Goal: Task Accomplishment & Management: Manage account settings

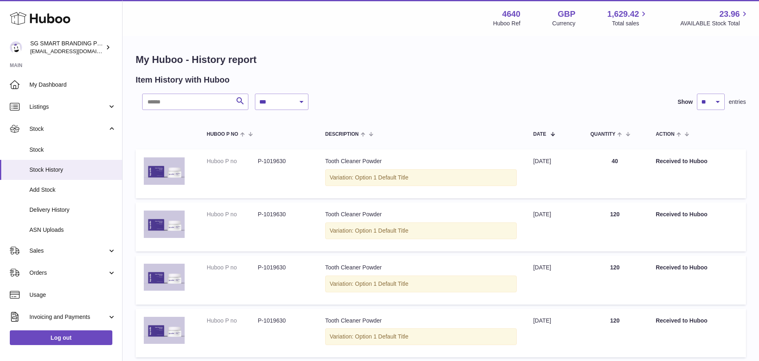
select select "*"
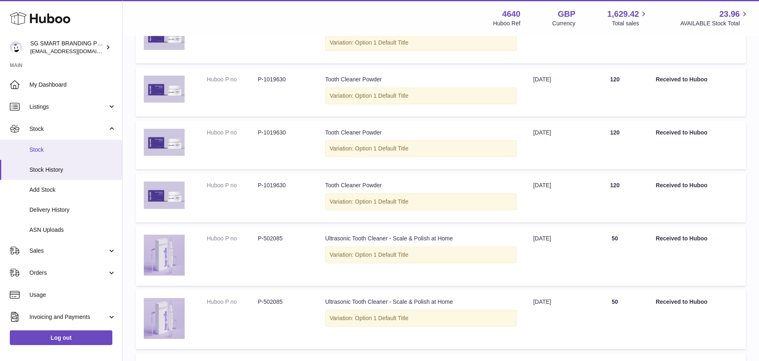
click at [64, 145] on link "Stock" at bounding box center [61, 150] width 122 height 20
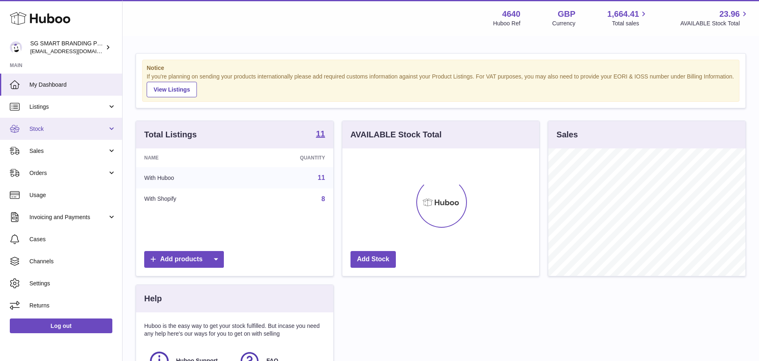
scroll to position [127, 197]
click at [66, 131] on span "Stock" at bounding box center [68, 129] width 78 height 8
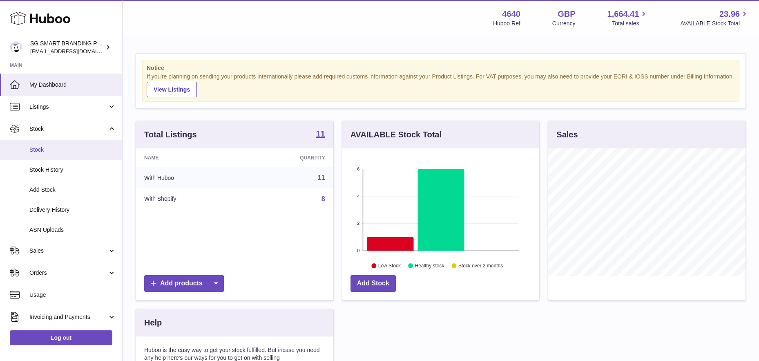
click at [63, 147] on span "Stock" at bounding box center [72, 150] width 87 height 8
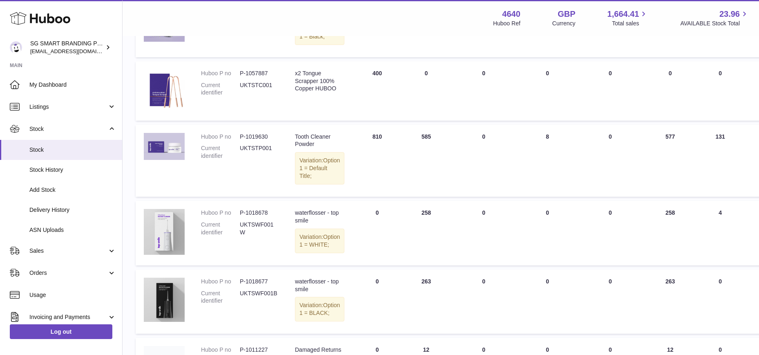
scroll to position [130, 0]
